Goal: Navigation & Orientation: Find specific page/section

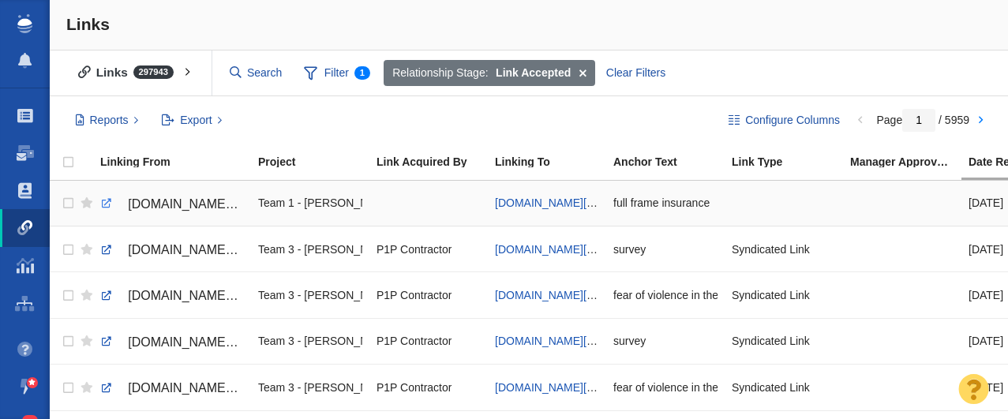
click at [101, 203] on link at bounding box center [106, 204] width 14 height 14
click at [101, 204] on link at bounding box center [106, 204] width 14 height 14
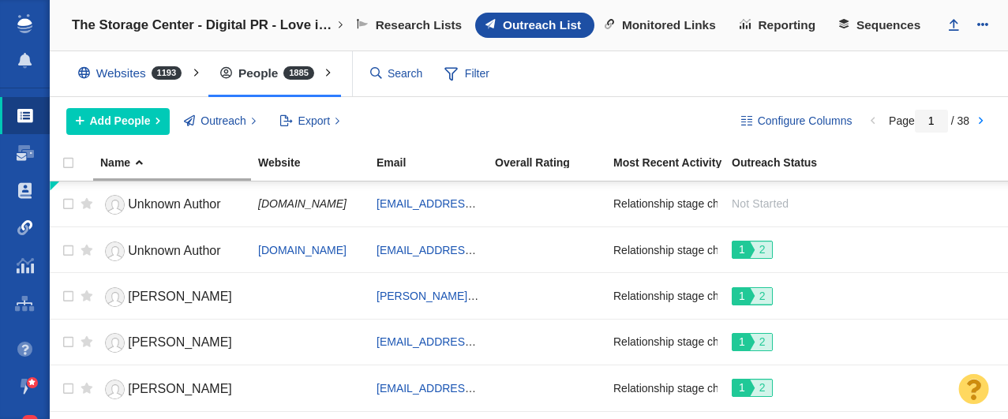
click at [19, 234] on span at bounding box center [25, 228] width 16 height 16
